Goal: Task Accomplishment & Management: Use online tool/utility

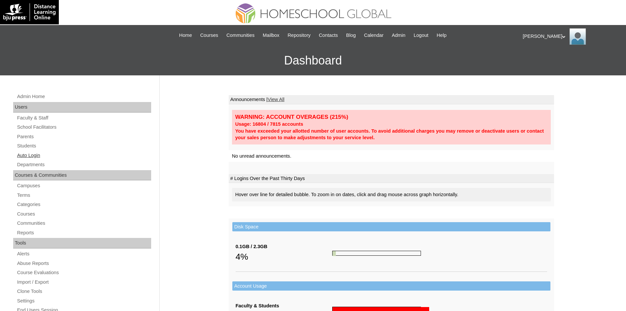
click at [37, 152] on link "Auto Login" at bounding box center [83, 155] width 135 height 8
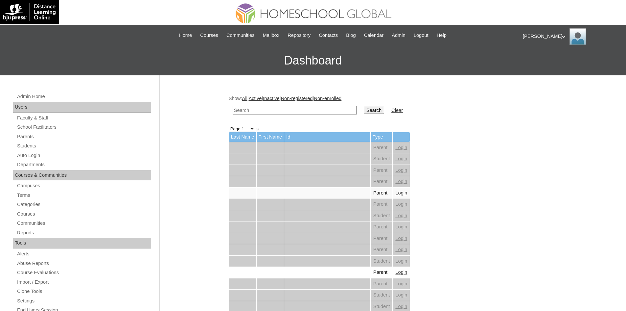
paste input "MHP0186-TECHPH2025"
type input "MHP0186-TECHPH2025"
click at [364, 111] on input "Search" at bounding box center [374, 110] width 20 height 7
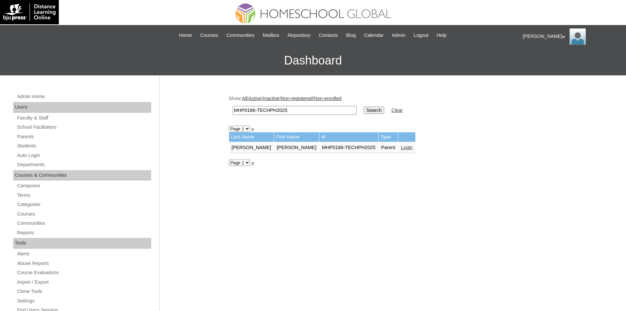
click at [401, 148] on link "Login" at bounding box center [407, 147] width 12 height 5
